Goal: Check status: Check status

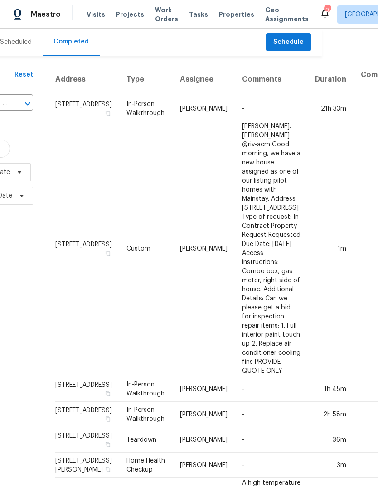
scroll to position [0, 57]
click at [20, 45] on div "Scheduled" at bounding box center [16, 42] width 32 height 9
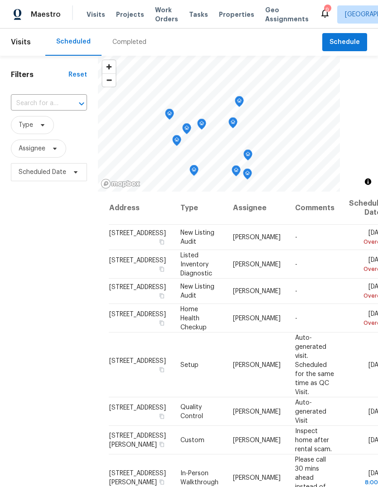
click at [123, 46] on div "Completed" at bounding box center [129, 42] width 34 height 9
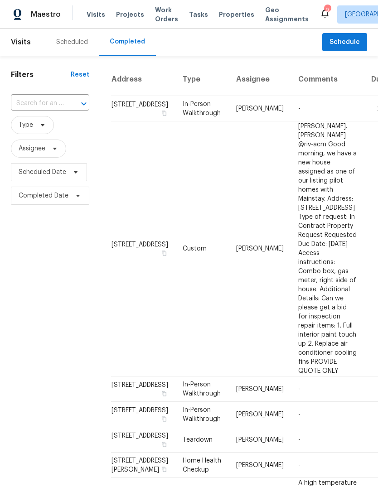
click at [229, 14] on span "Properties" at bounding box center [236, 14] width 35 height 9
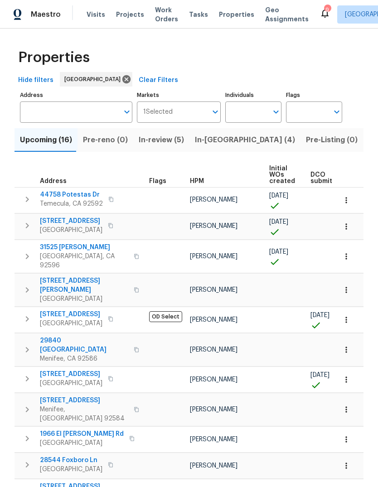
click at [129, 15] on span "Projects" at bounding box center [130, 14] width 28 height 9
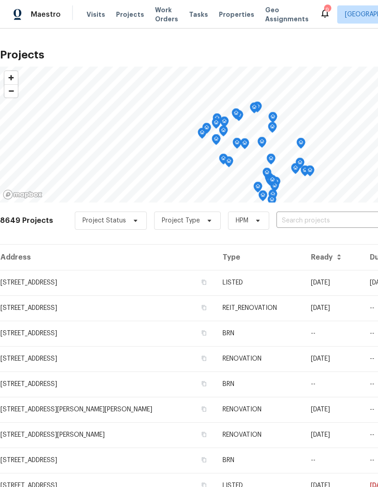
click at [98, 14] on span "Visits" at bounding box center [96, 14] width 19 height 9
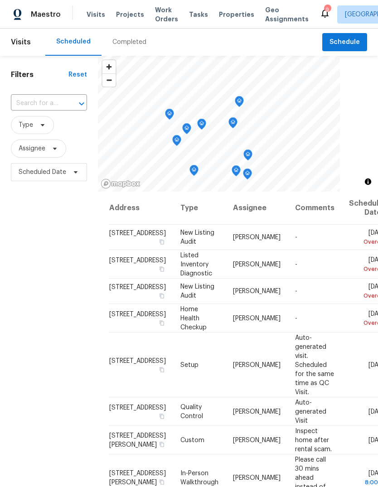
click at [129, 43] on div "Completed" at bounding box center [129, 42] width 34 height 9
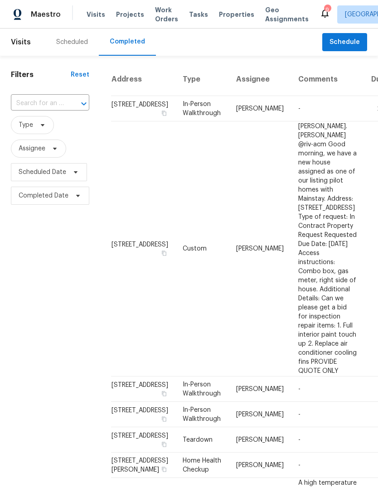
click at [34, 106] on input "text" at bounding box center [37, 103] width 53 height 14
type input "1455"
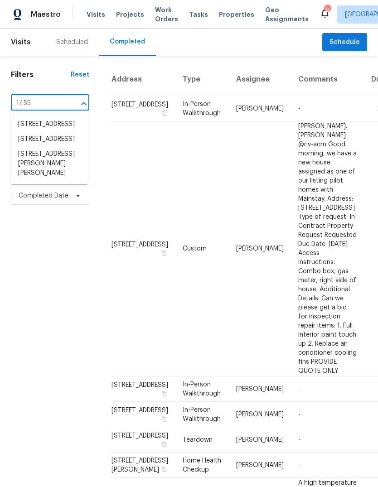
click at [59, 181] on li "[STREET_ADDRESS][PERSON_NAME][PERSON_NAME]" at bounding box center [49, 164] width 77 height 34
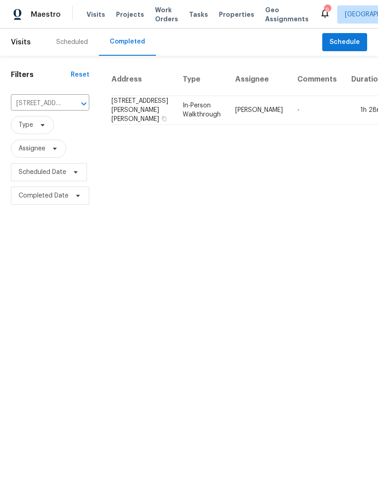
click at [290, 118] on td "-" at bounding box center [317, 110] width 54 height 29
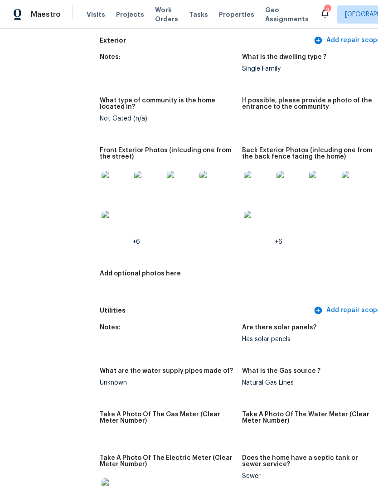
scroll to position [373, 0]
click at [136, 180] on img at bounding box center [148, 185] width 29 height 29
